Goal: Find contact information: Find contact information

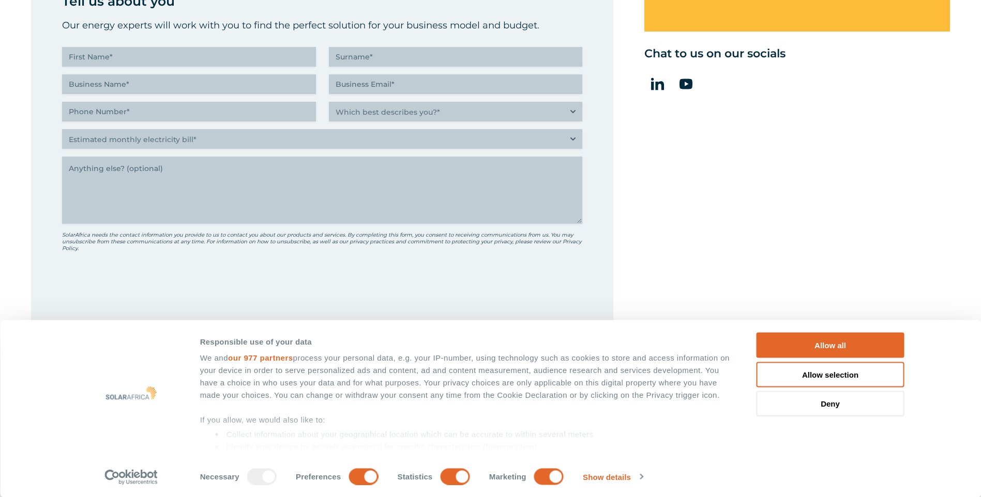
scroll to position [569, 0]
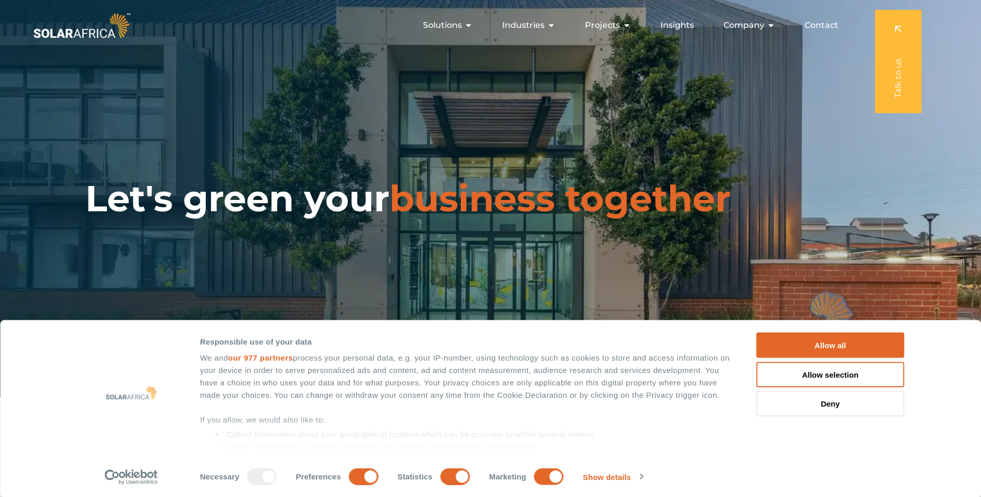
click at [815, 25] on span "Contact" at bounding box center [821, 25] width 34 height 12
click at [817, 25] on span "Contact" at bounding box center [821, 25] width 34 height 12
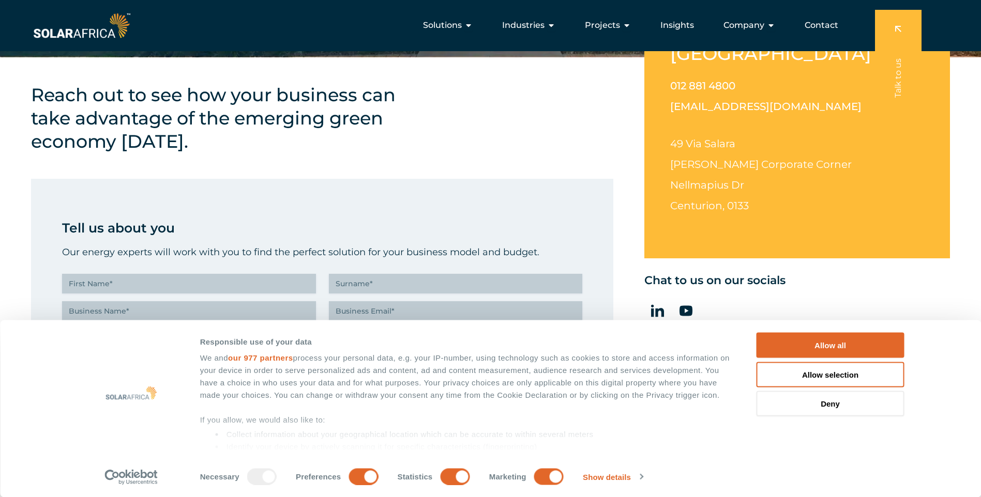
scroll to position [207, 0]
